Goal: Find specific page/section: Find specific page/section

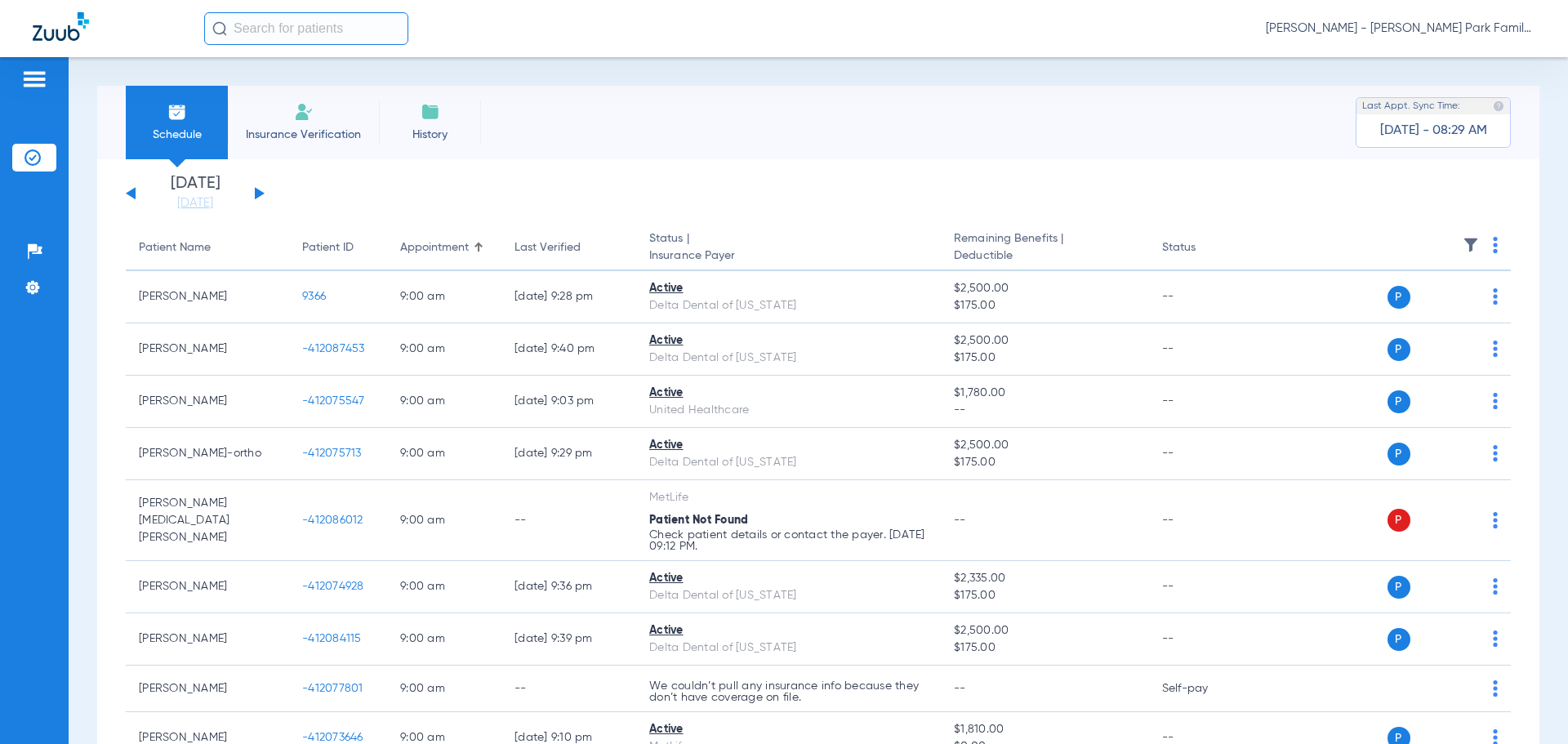
click at [255, 190] on button at bounding box center [259, 193] width 10 height 12
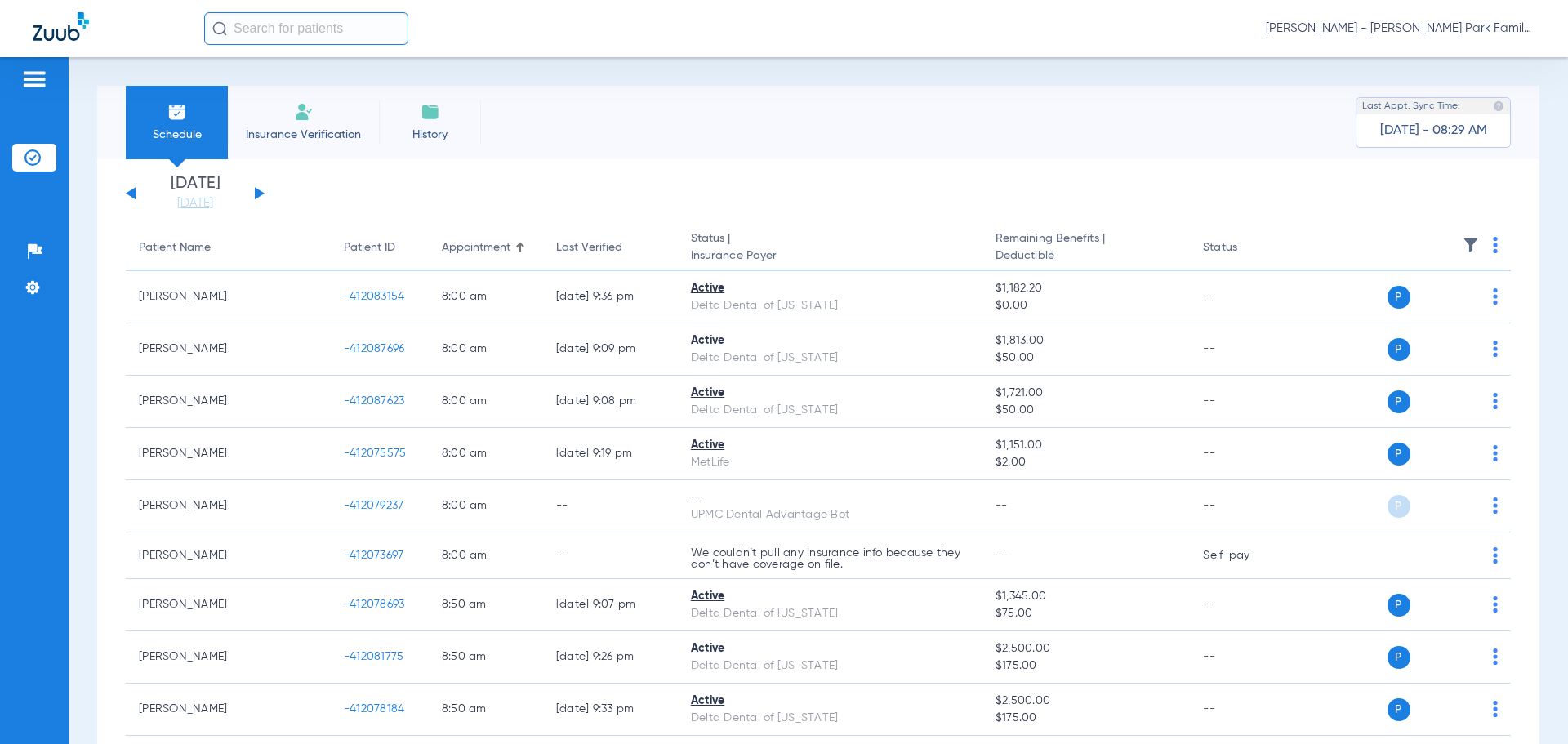
click at [1460, 236] on th at bounding box center [1405, 248] width 211 height 46
click at [1463, 242] on img at bounding box center [1470, 245] width 17 height 17
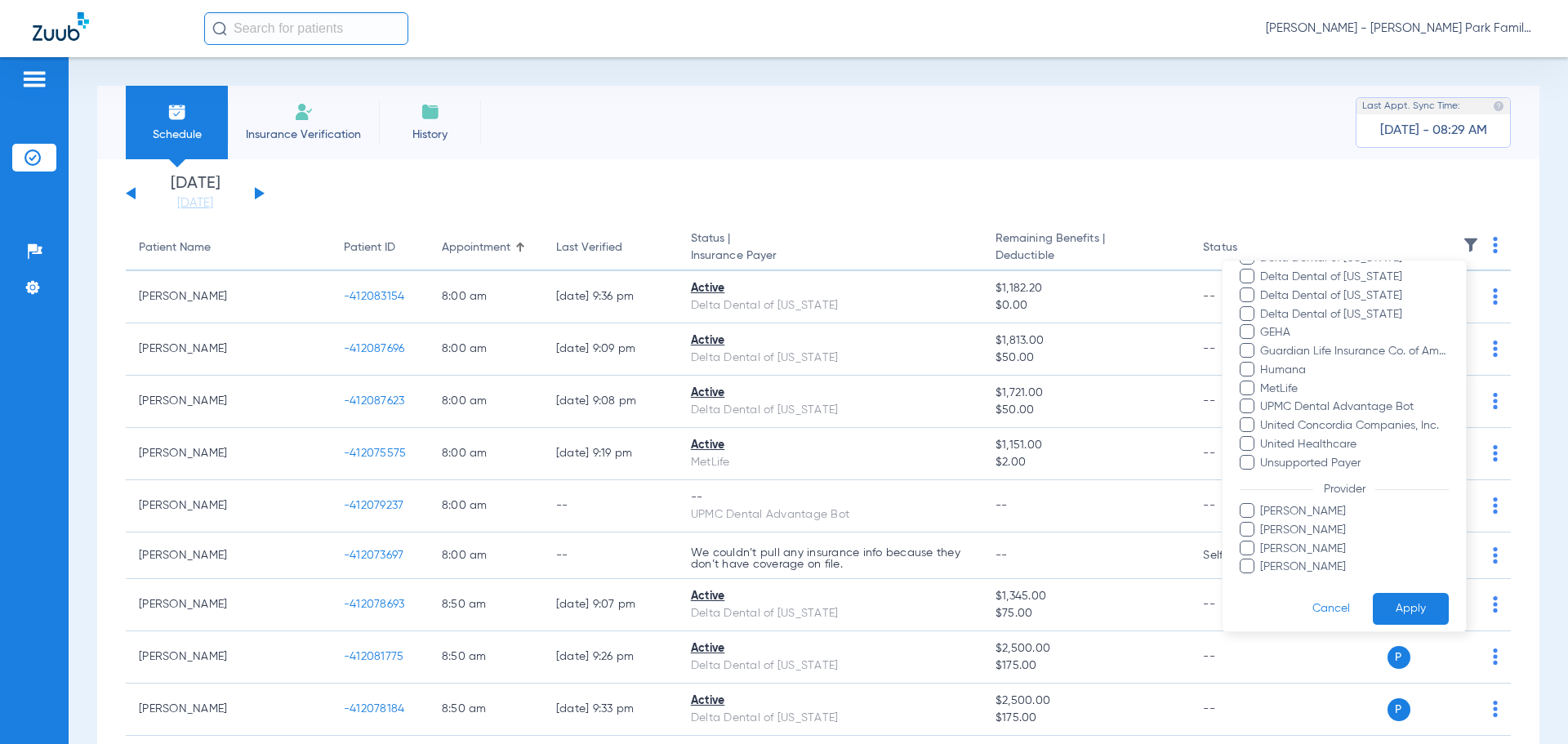
scroll to position [317, 0]
click at [1291, 519] on span "[PERSON_NAME]" at bounding box center [1354, 520] width 190 height 17
click at [1262, 531] on input "[PERSON_NAME]" at bounding box center [1262, 531] width 0 height 0
click at [1418, 605] on button "Apply" at bounding box center [1410, 599] width 76 height 32
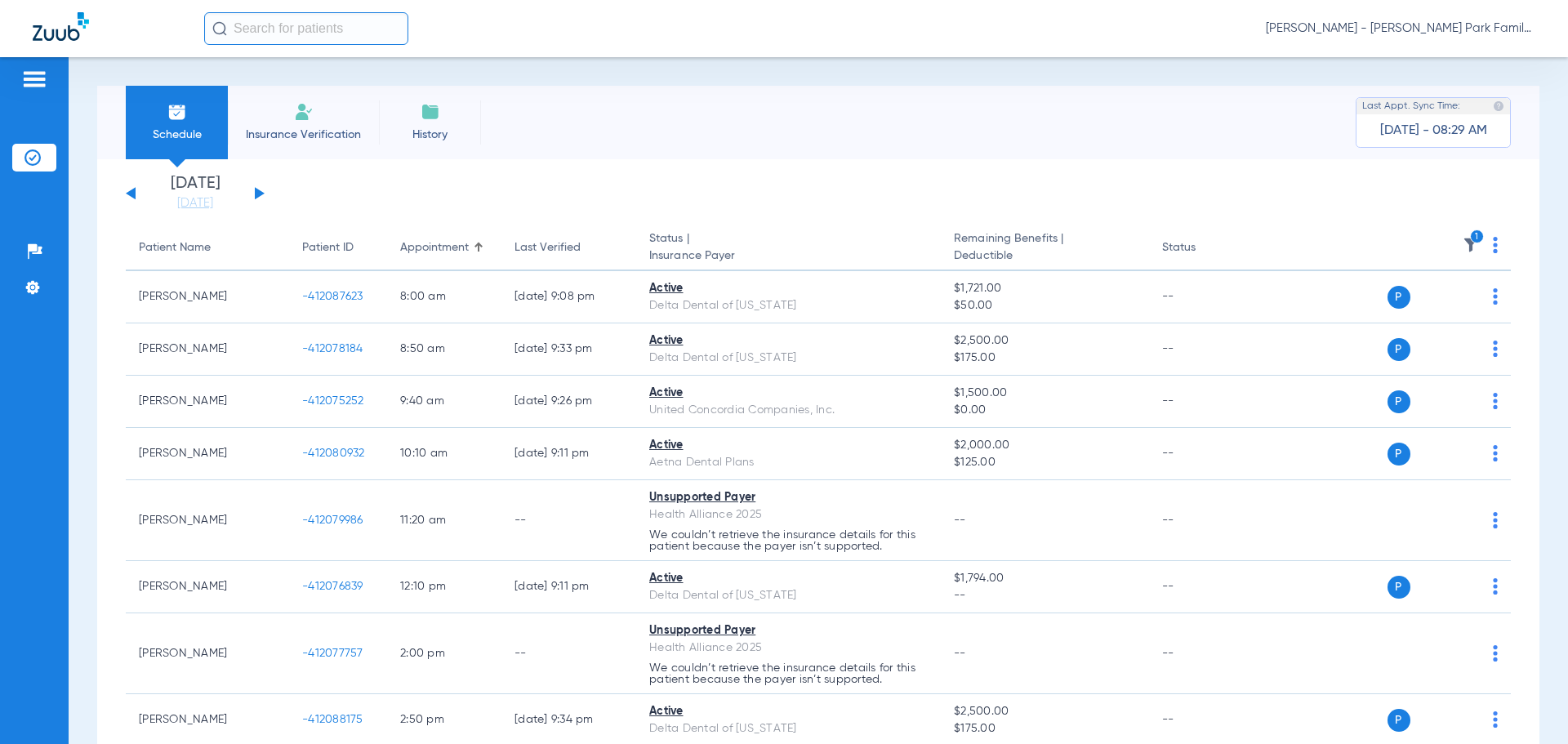
click at [1470, 241] on icon "1" at bounding box center [1477, 237] width 15 height 15
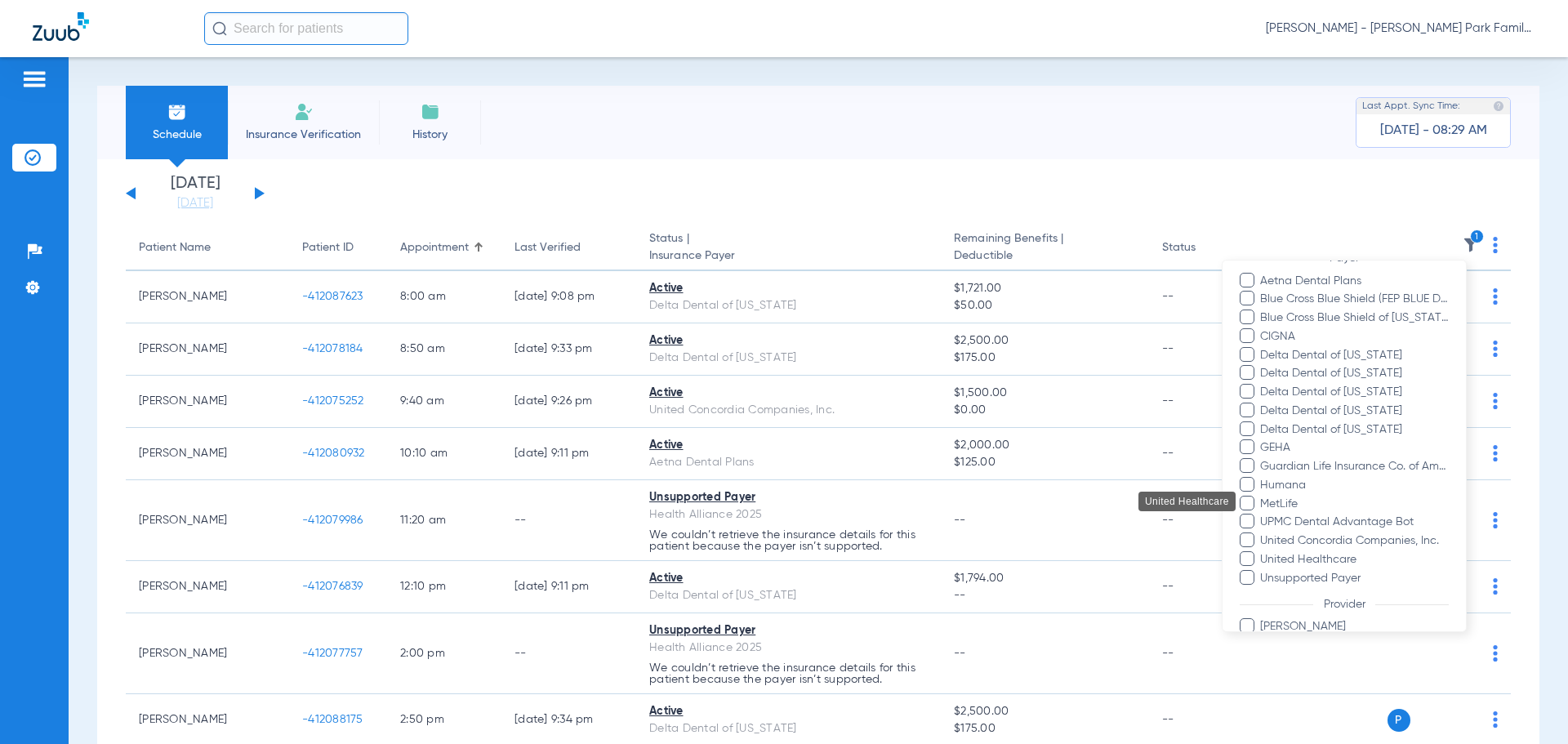
scroll to position [317, 0]
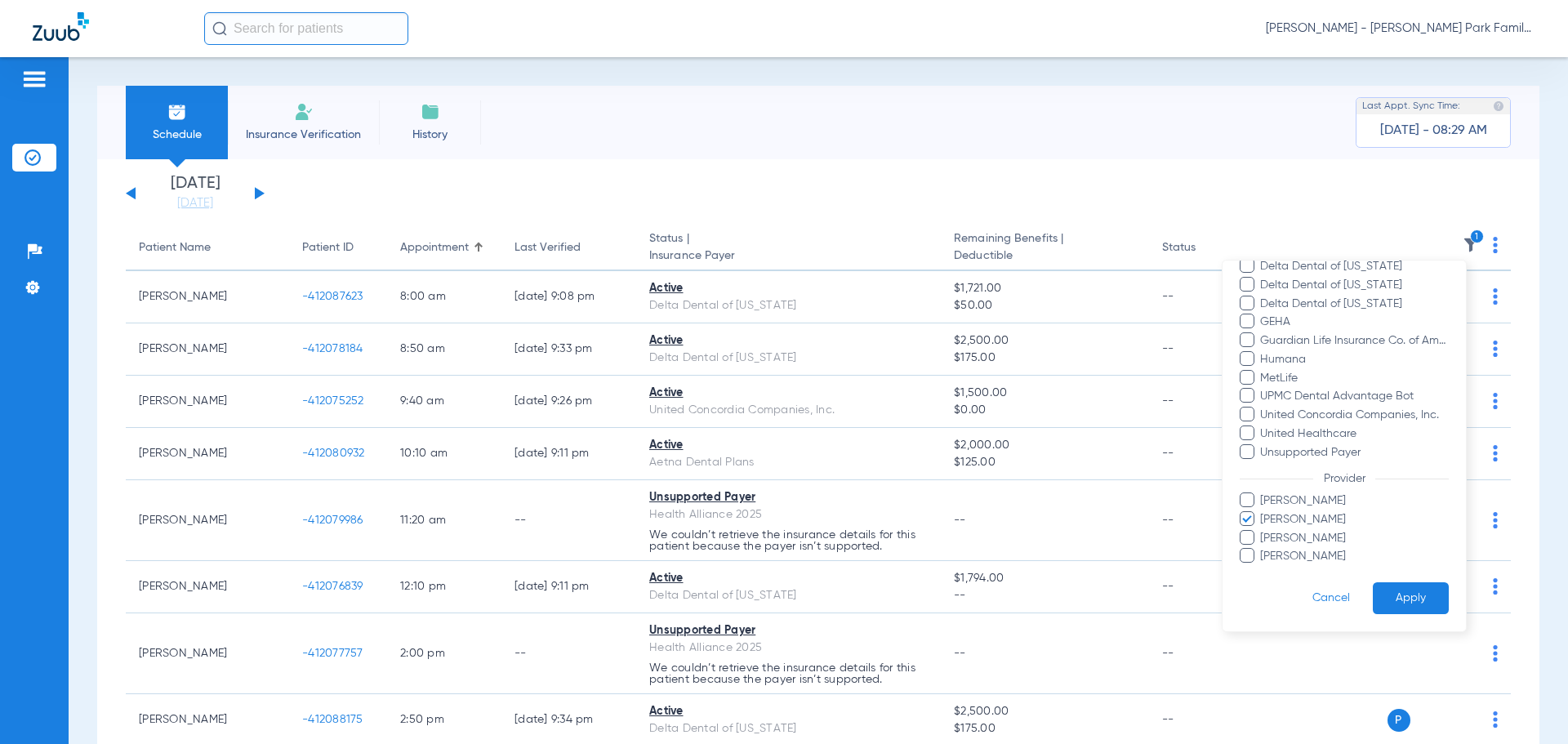
click at [1270, 524] on span "[PERSON_NAME]" at bounding box center [1354, 520] width 190 height 17
click at [1262, 531] on input "[PERSON_NAME]" at bounding box center [1262, 531] width 0 height 0
click at [1273, 502] on span "[PERSON_NAME]" at bounding box center [1354, 502] width 190 height 17
click at [1262, 512] on input "[PERSON_NAME]" at bounding box center [1262, 512] width 0 height 0
click at [1410, 592] on button "Apply" at bounding box center [1410, 599] width 76 height 32
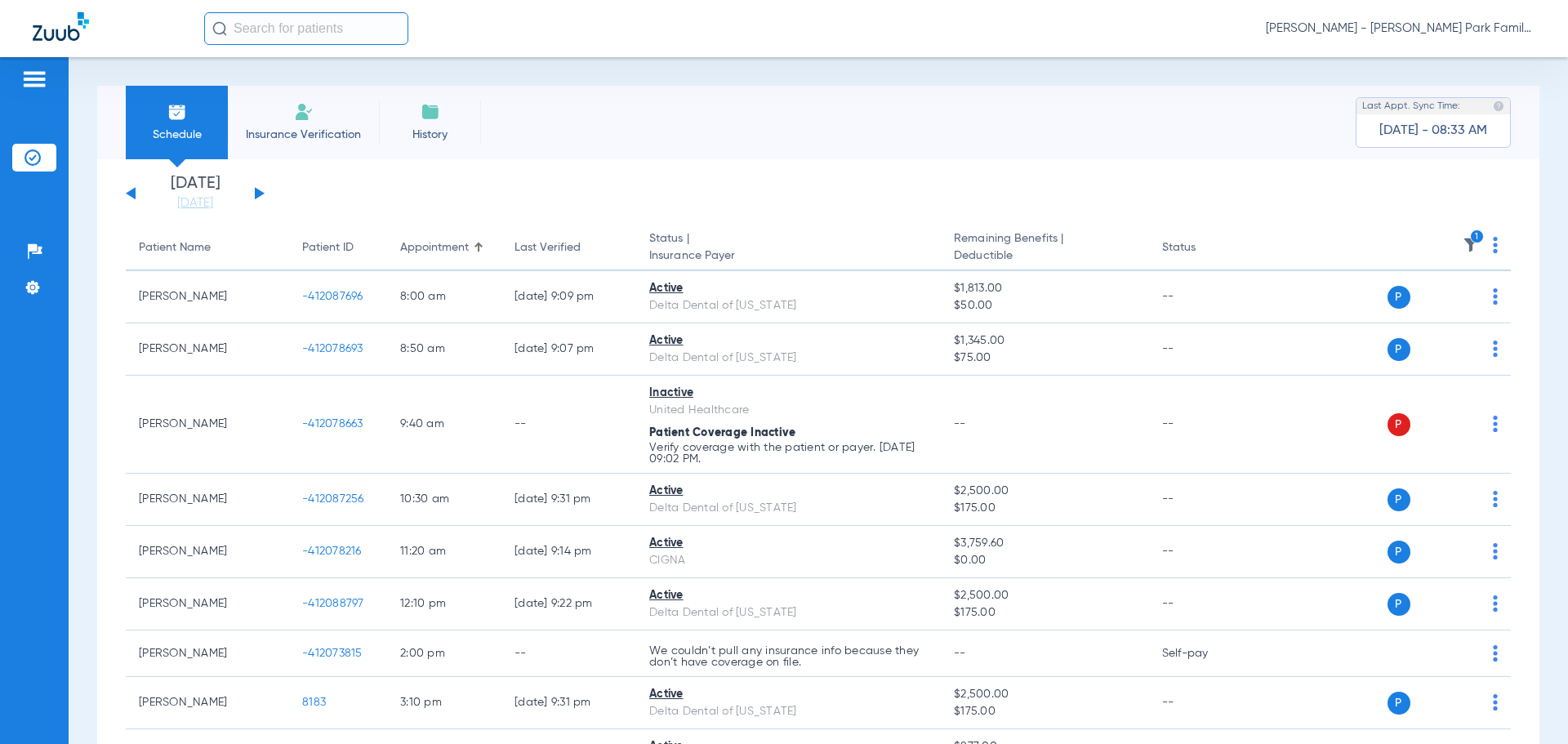
click at [1463, 249] on img at bounding box center [1470, 245] width 17 height 17
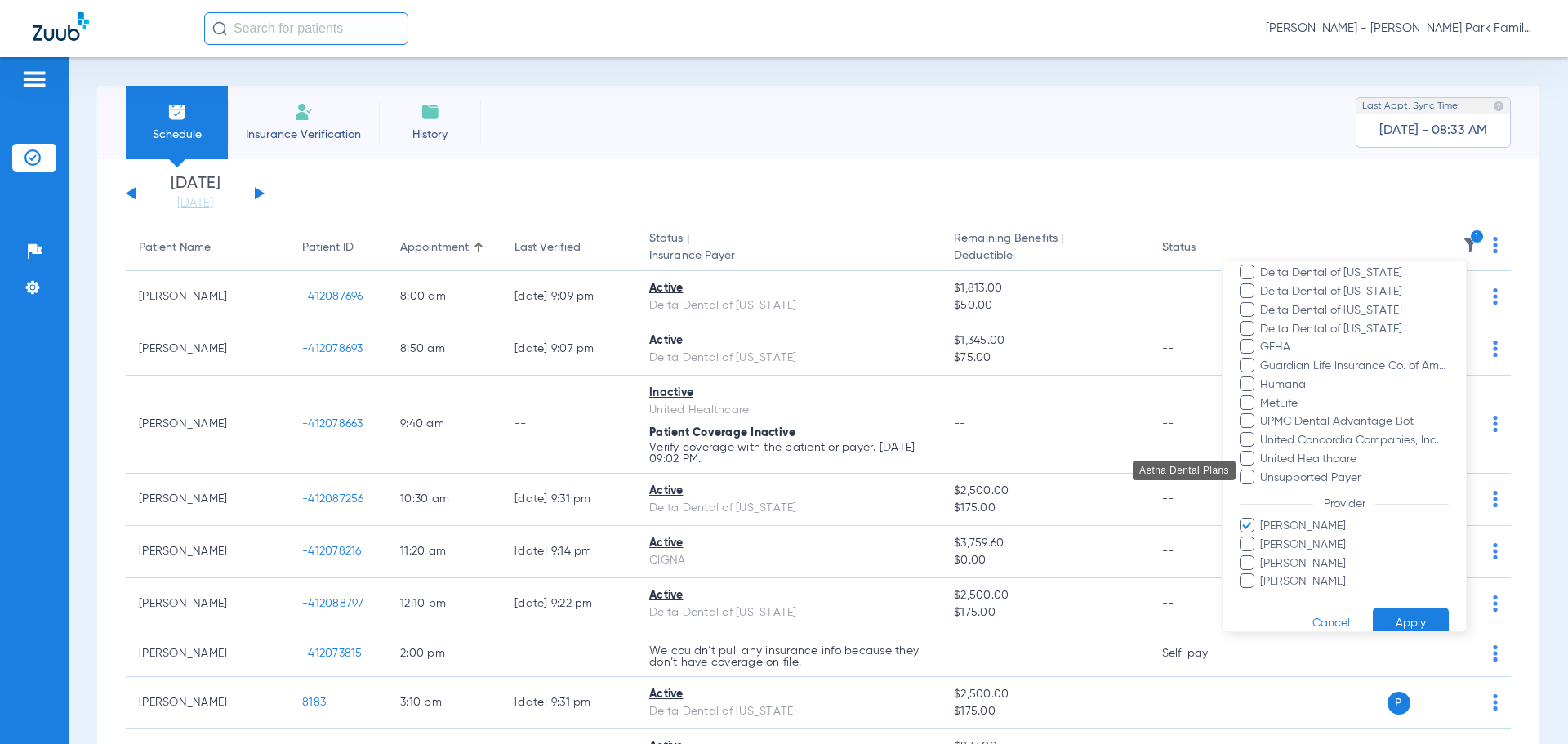
scroll to position [317, 0]
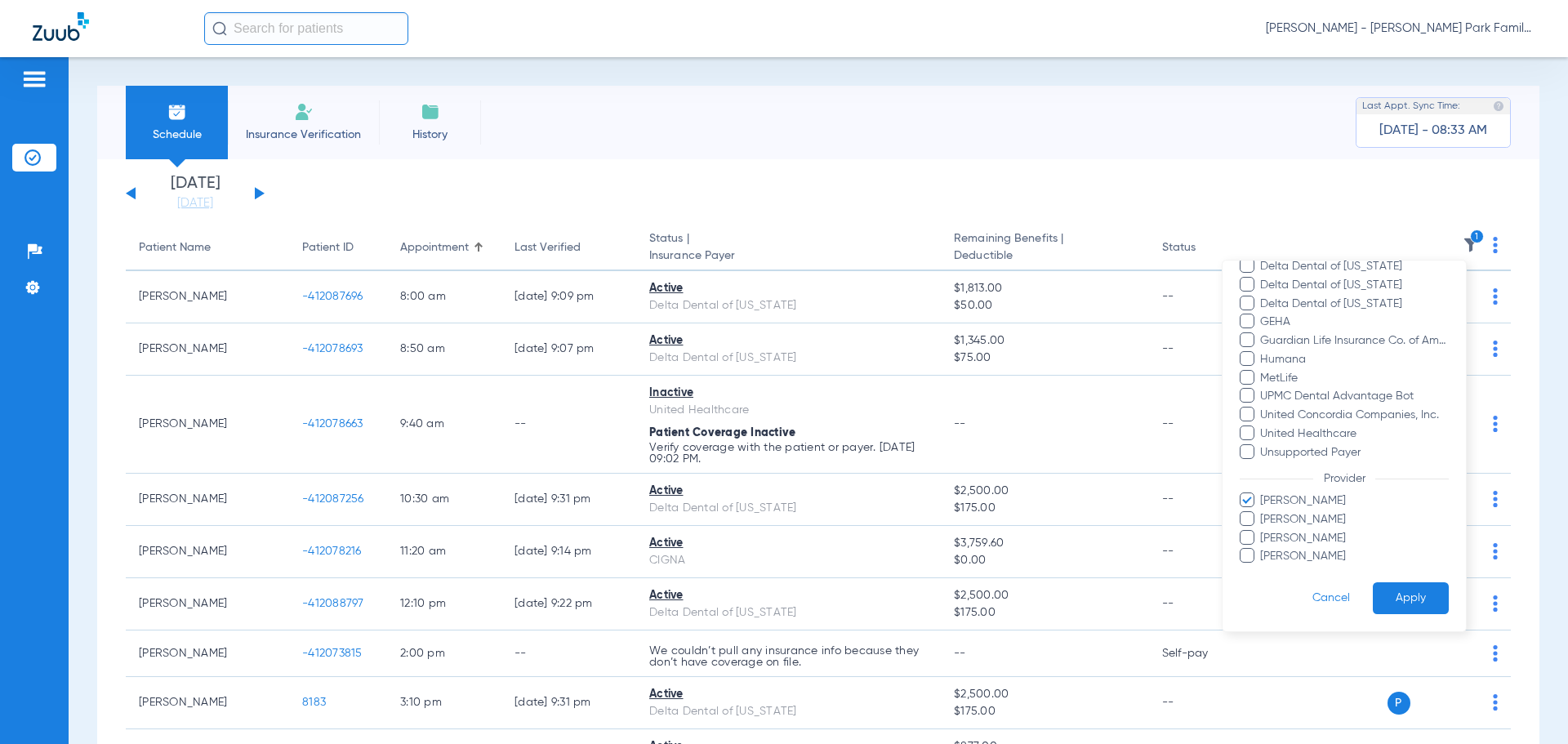
click at [1275, 504] on span "[PERSON_NAME]" at bounding box center [1354, 502] width 190 height 17
click at [1262, 512] on input "[PERSON_NAME]" at bounding box center [1262, 512] width 0 height 0
click at [1275, 514] on span "[PERSON_NAME]" at bounding box center [1354, 520] width 190 height 17
click at [1262, 531] on input "[PERSON_NAME]" at bounding box center [1262, 531] width 0 height 0
click at [1408, 602] on button "Apply" at bounding box center [1410, 599] width 76 height 32
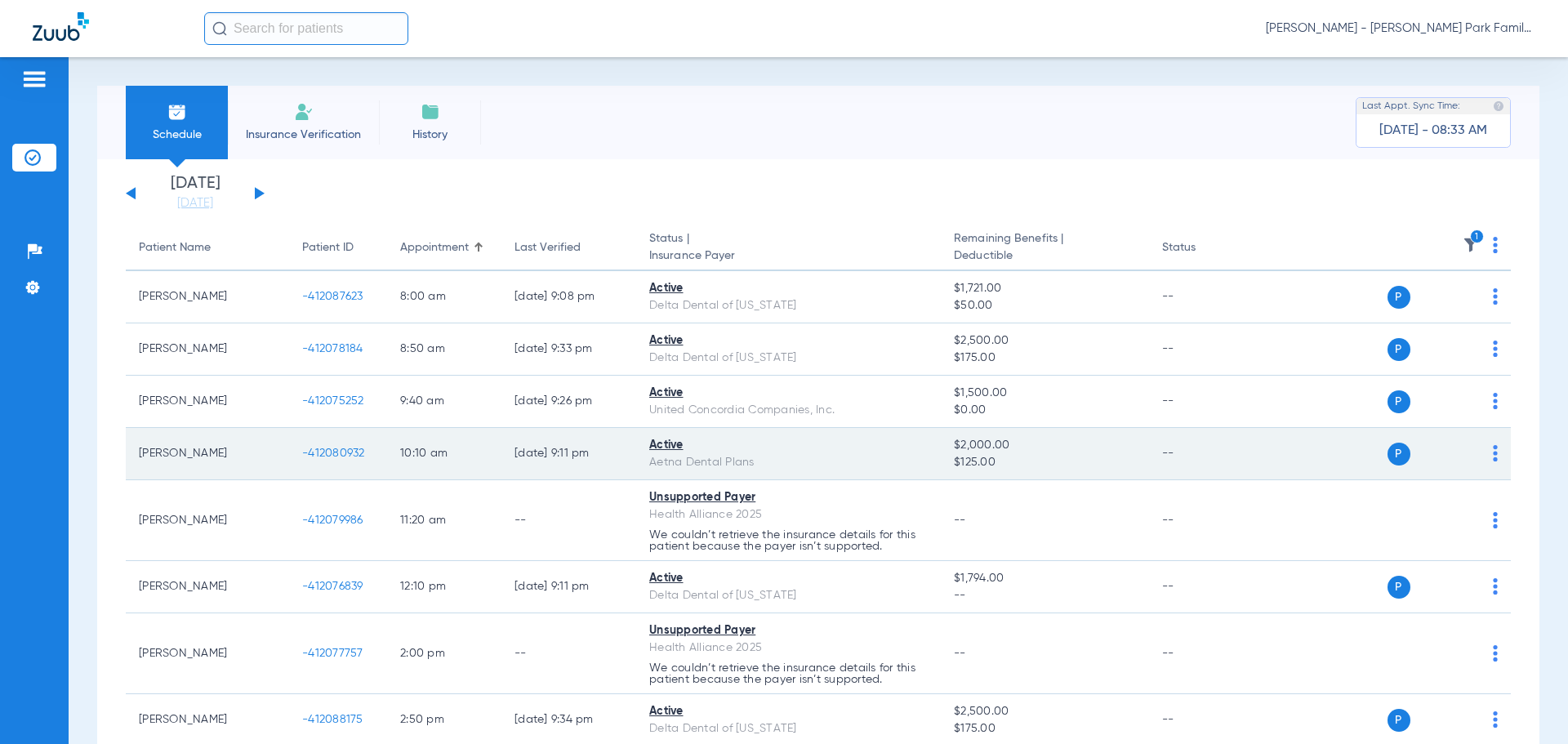
scroll to position [82, 0]
